Goal: Task Accomplishment & Management: Manage account settings

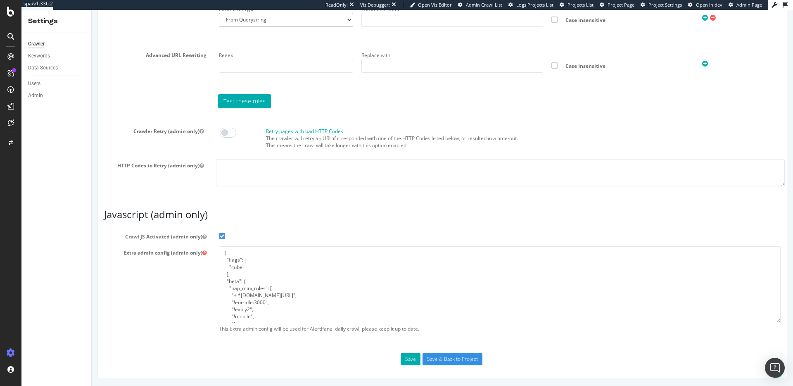
scroll to position [30, 0]
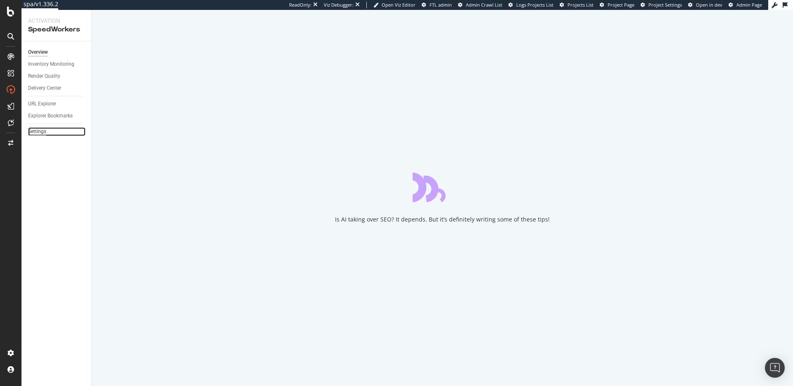
click at [35, 128] on div "Settings" at bounding box center [37, 131] width 18 height 9
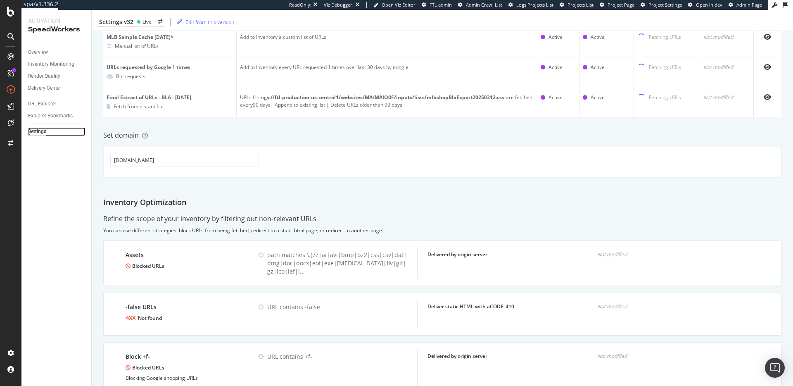
scroll to position [147, 0]
